Goal: Navigation & Orientation: Find specific page/section

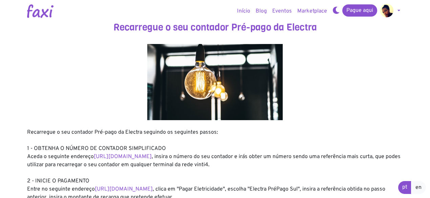
scroll to position [173, 0]
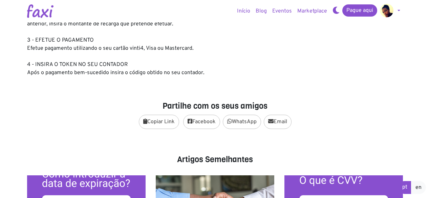
click at [428, 155] on body "Edite Rosario Pagamentos Sair Início Blog Eventos Marketplace Pague aqui" at bounding box center [215, 125] width 430 height 596
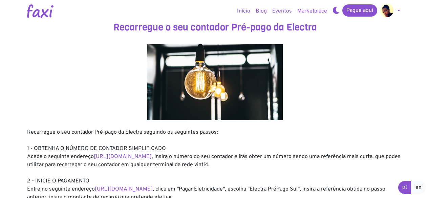
click at [153, 186] on link "https://faxi.online/bill-payment/2" at bounding box center [124, 189] width 58 height 7
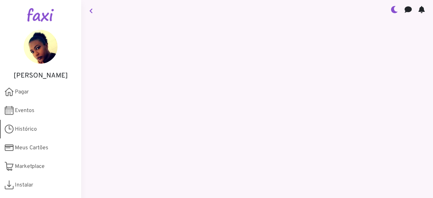
click at [29, 128] on span "Histórico" at bounding box center [26, 129] width 22 height 8
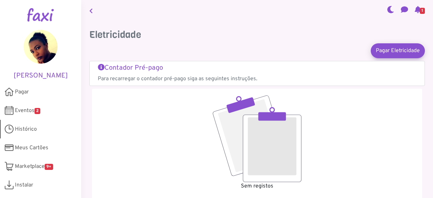
click at [21, 126] on span "Histórico" at bounding box center [26, 129] width 22 height 8
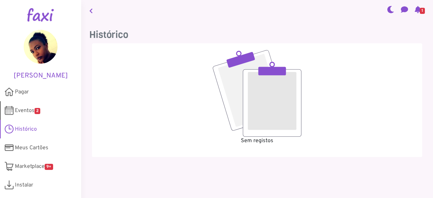
click at [20, 107] on span "Eventos 2" at bounding box center [27, 111] width 25 height 8
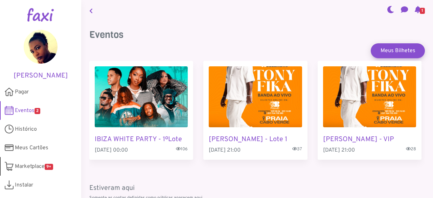
click at [30, 166] on span "Marketplace 9+" at bounding box center [34, 166] width 38 height 8
